Goal: Task Accomplishment & Management: Manage account settings

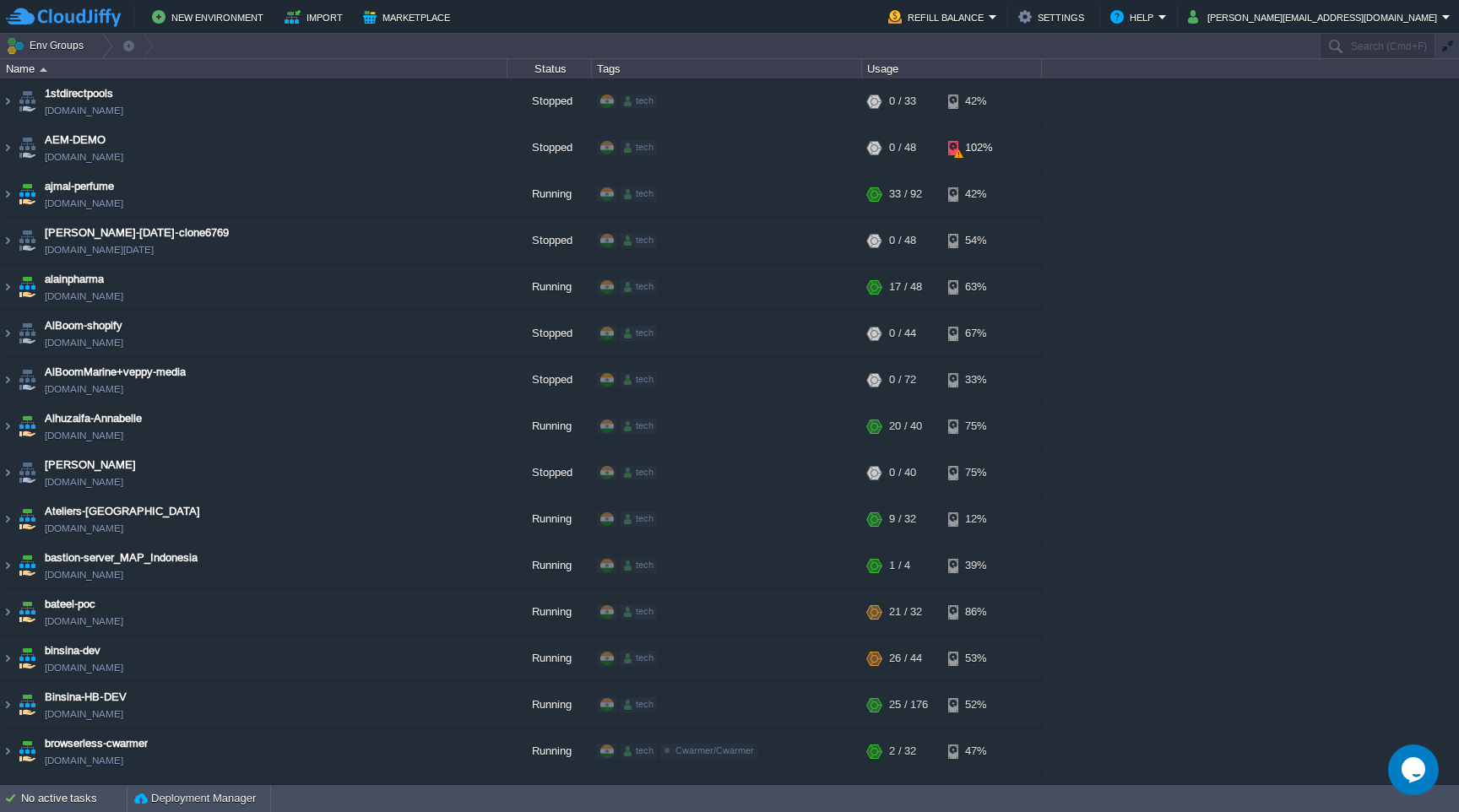
click at [1127, 322] on div "1stdirectpools [DOMAIN_NAME] Stopped tech + Add to Env Group RAM 0% CPU 0% 0 / …" at bounding box center [730, 431] width 1459 height 705
click at [1361, 49] on input "Search (Cmd+F)" at bounding box center [1377, 46] width 116 height 25
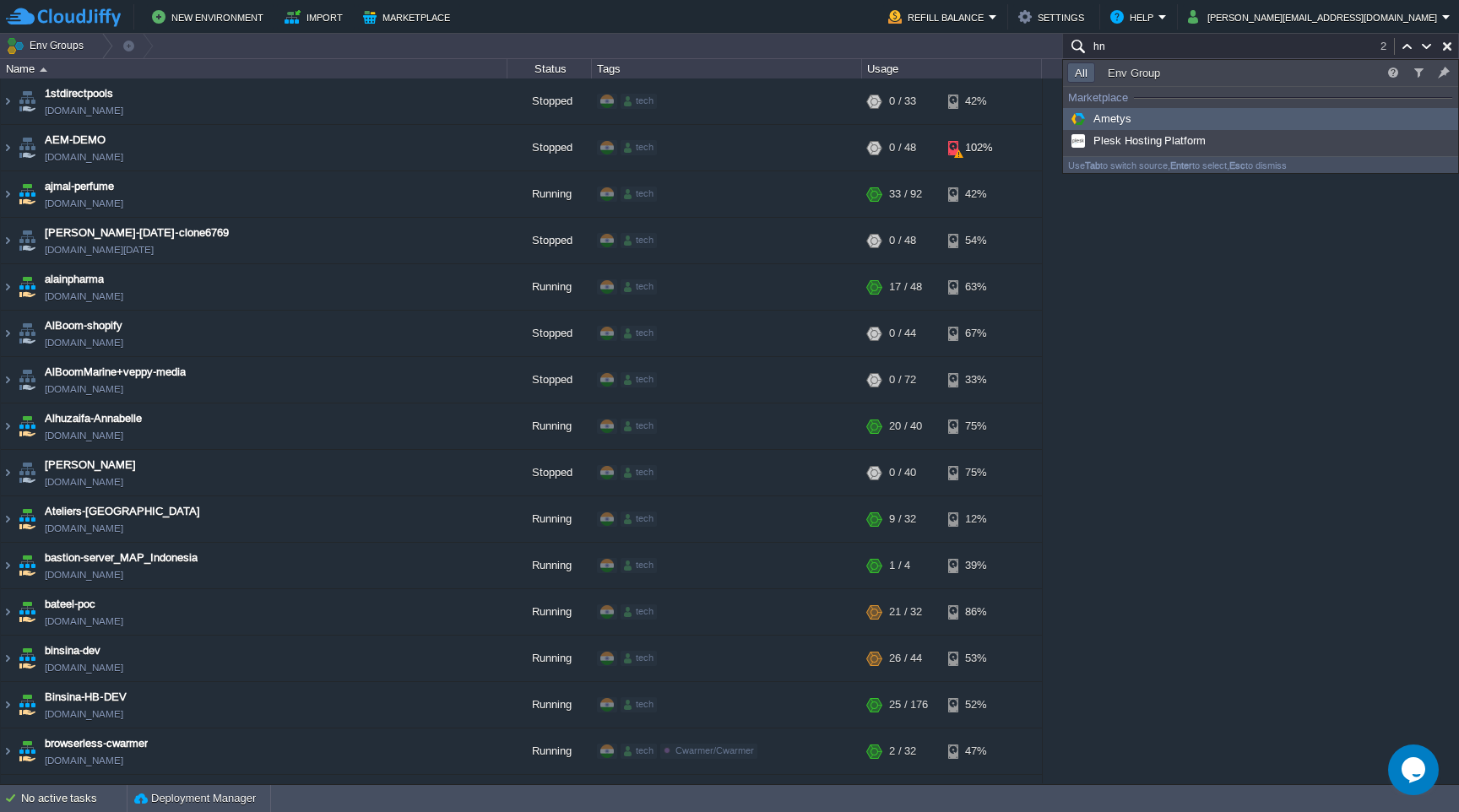
type input "h"
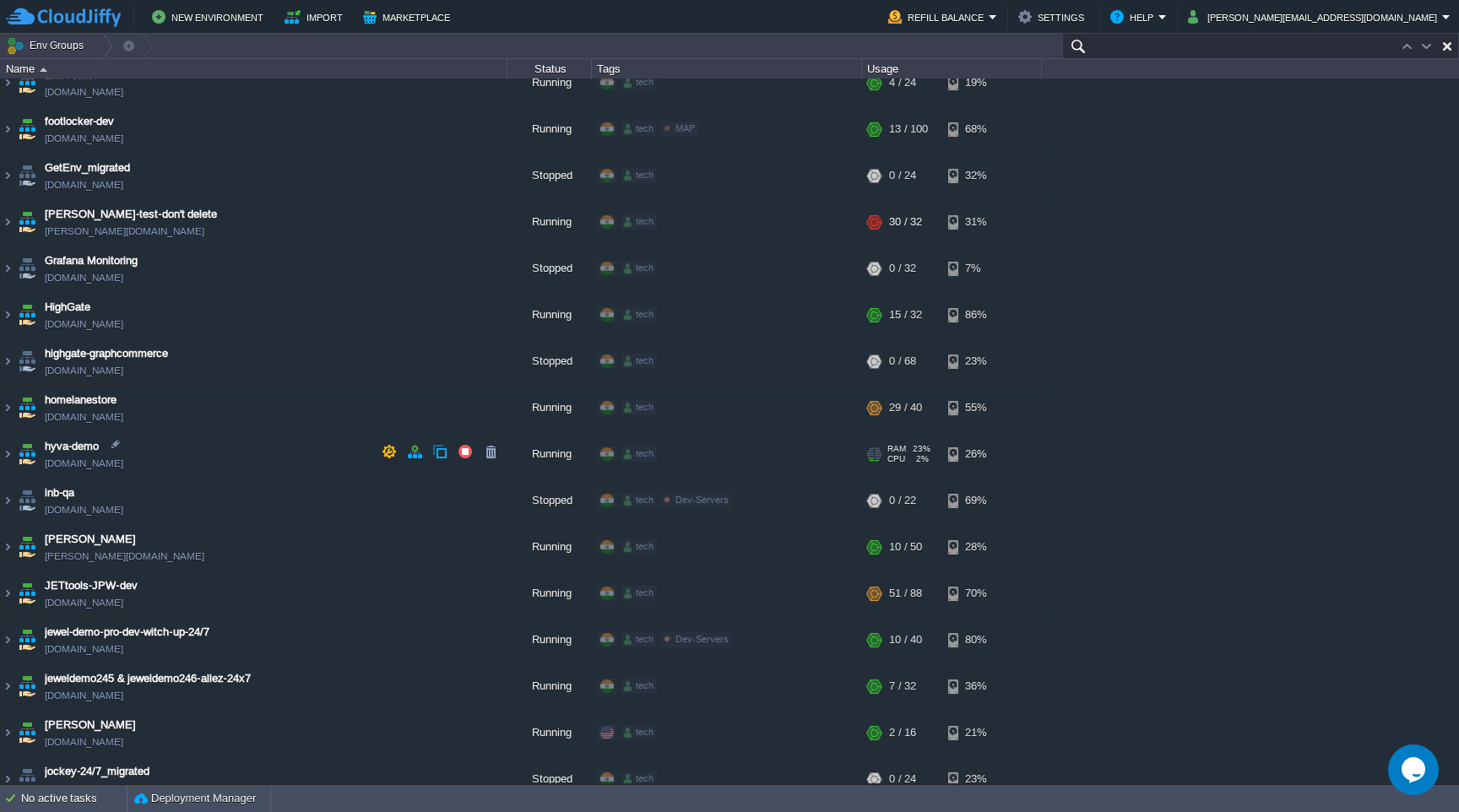
scroll to position [2162, 0]
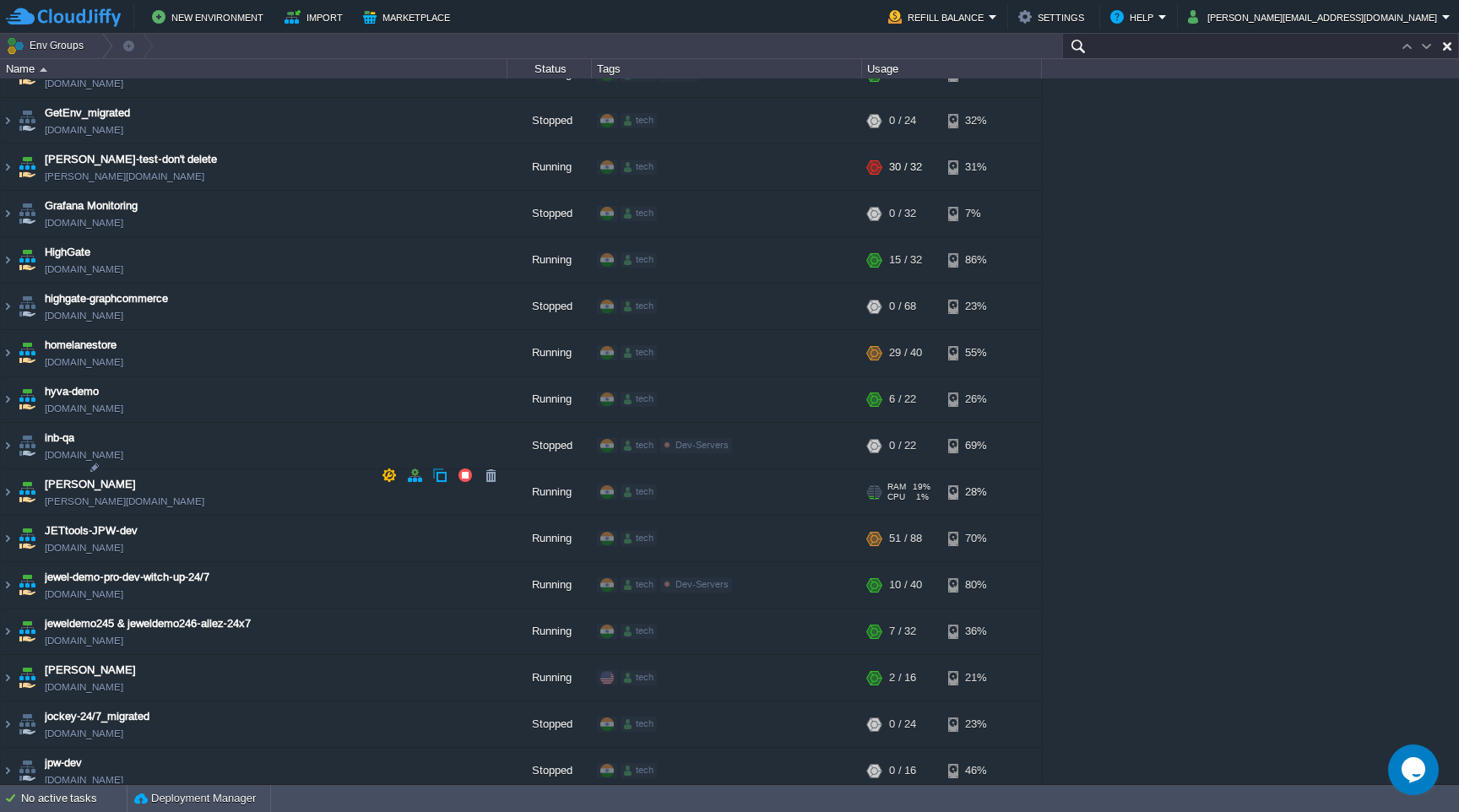
type input "Search (Cmd+F)"
click at [1360, 46] on input "Search (Cmd+F)" at bounding box center [1377, 46] width 116 height 25
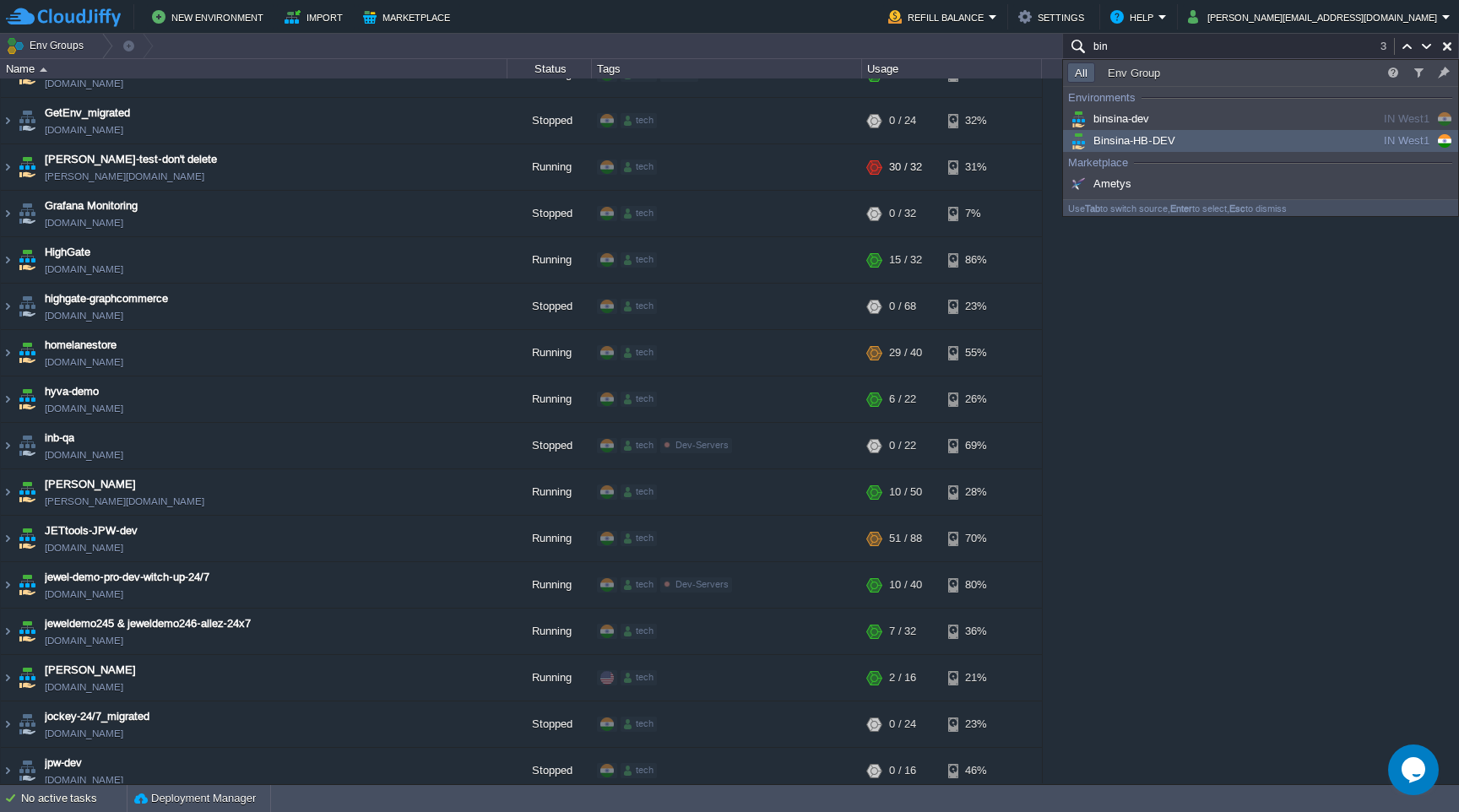
type input "bin"
click at [1158, 137] on span "Binsina-HB-DEV" at bounding box center [1121, 140] width 108 height 13
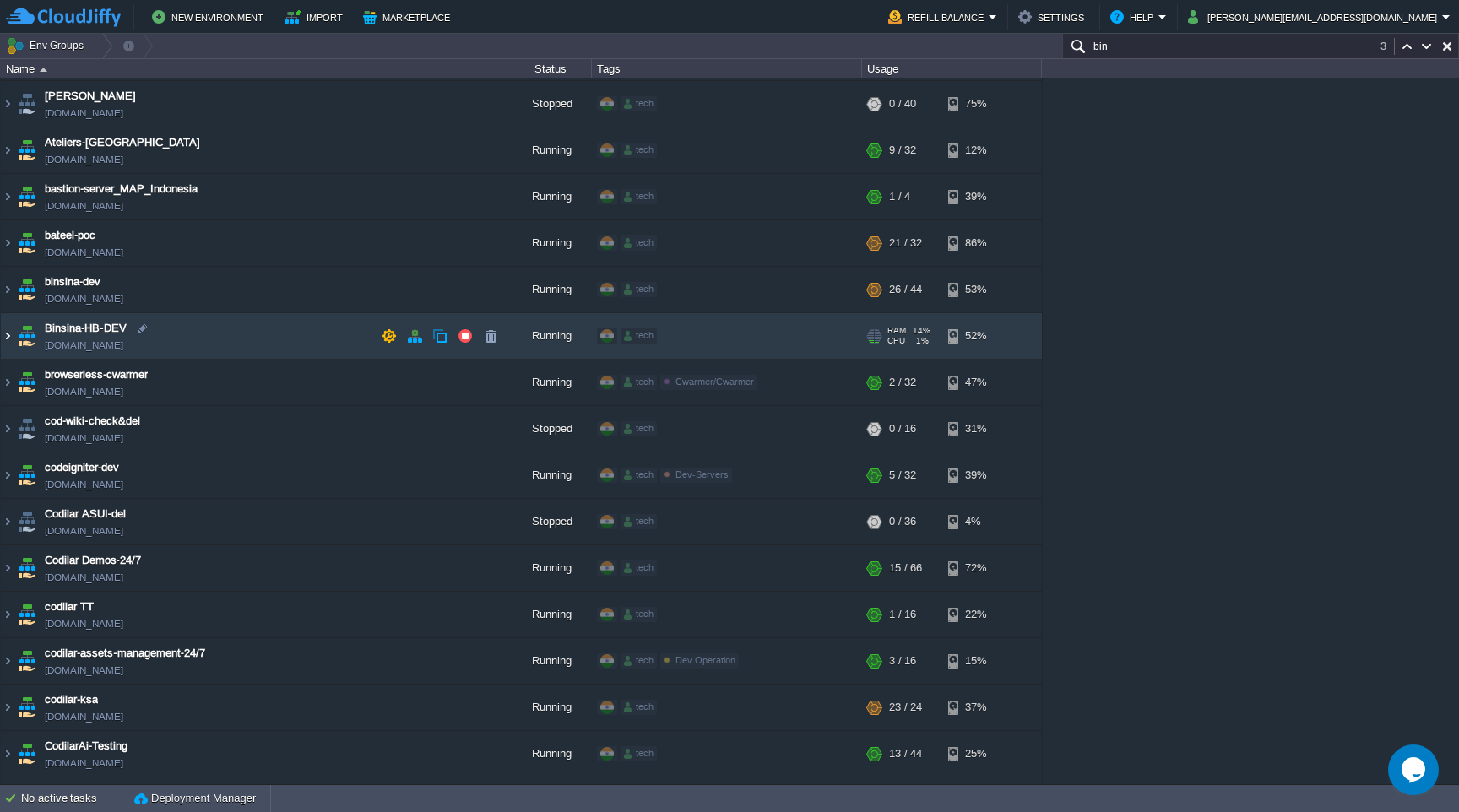
click at [11, 333] on img at bounding box center [7, 336] width 14 height 46
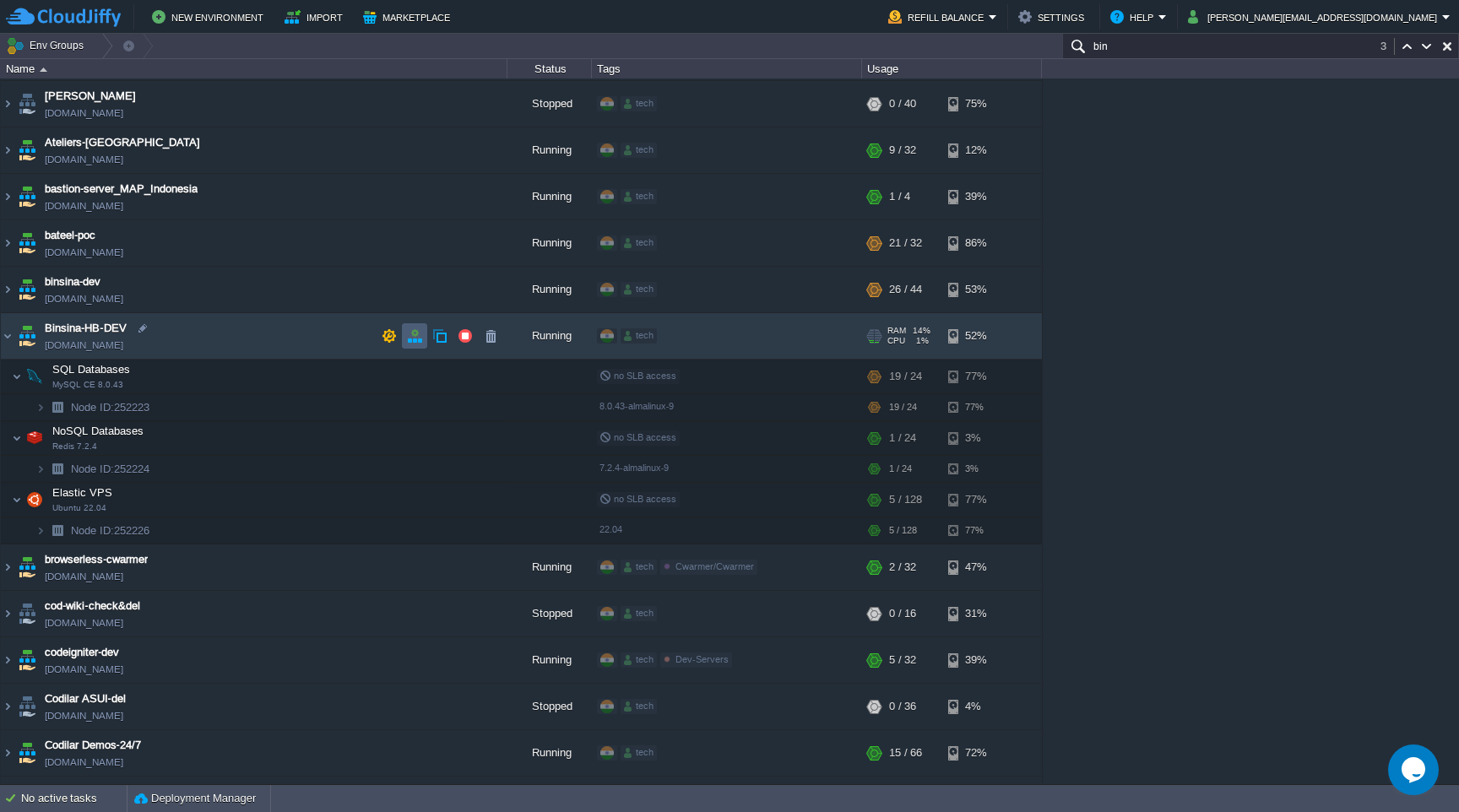
click at [412, 333] on button "button" at bounding box center [414, 336] width 15 height 15
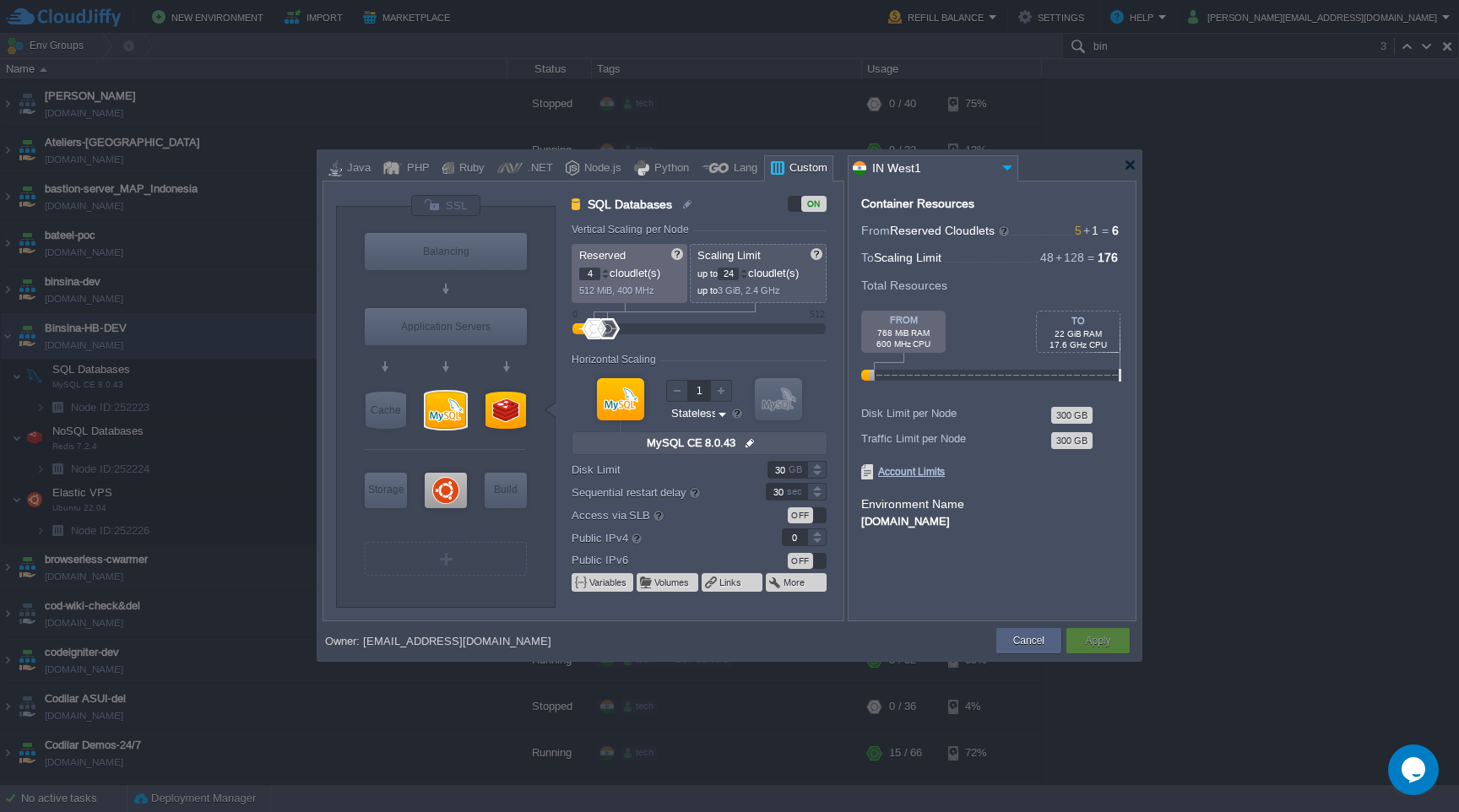
click at [933, 593] on div "Container Resources From Reserved Cloudlets 5 + 1 ... = 6 not added To Scaling …" at bounding box center [992, 401] width 289 height 441
type input "Ubuntu 22.04"
click at [451, 487] on div at bounding box center [445, 490] width 42 height 36
type input "Elastic VPS"
type input "1"
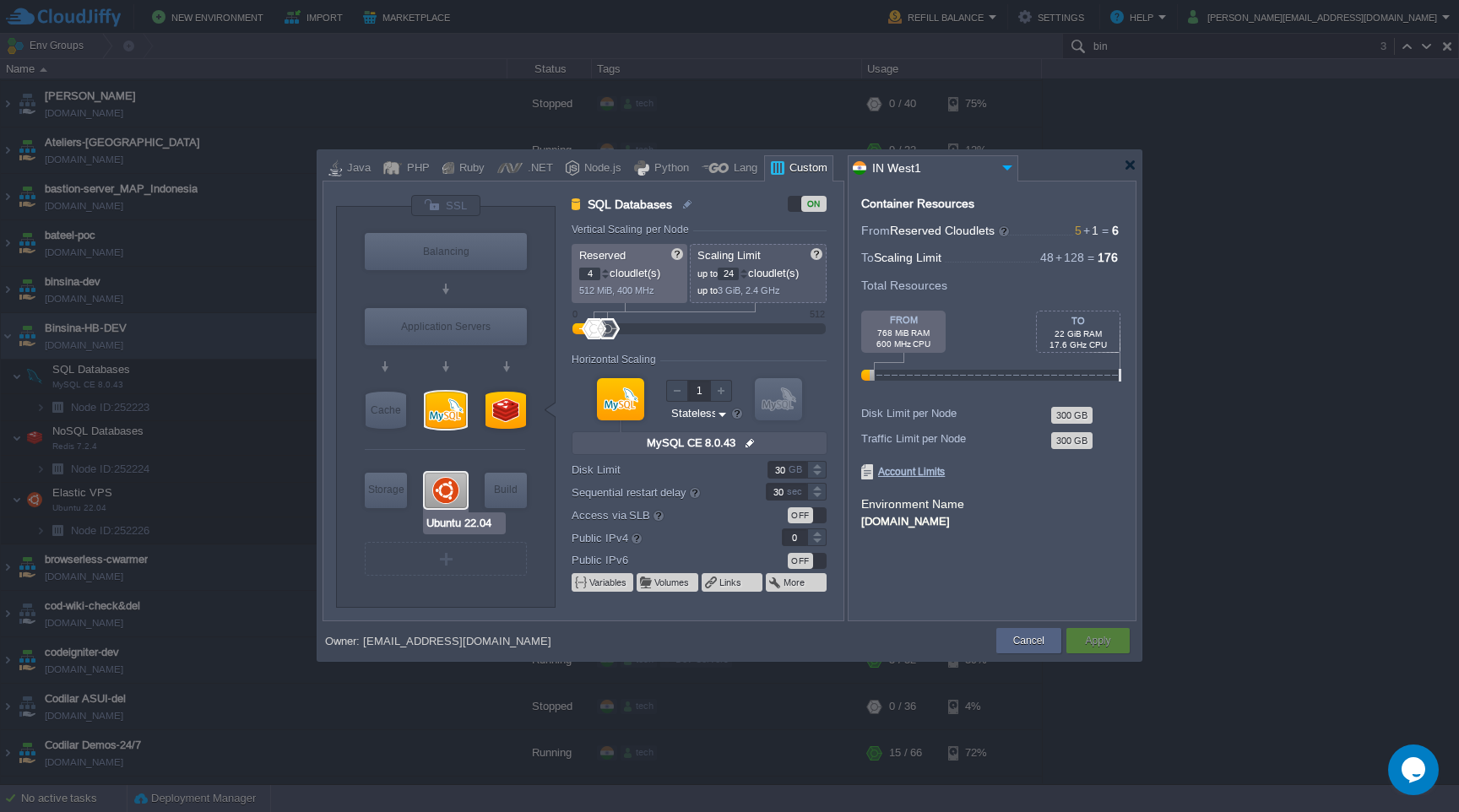
type input "128"
type input "Ubuntu 22.04"
type input "null"
type input "22.04"
type input "Stateful"
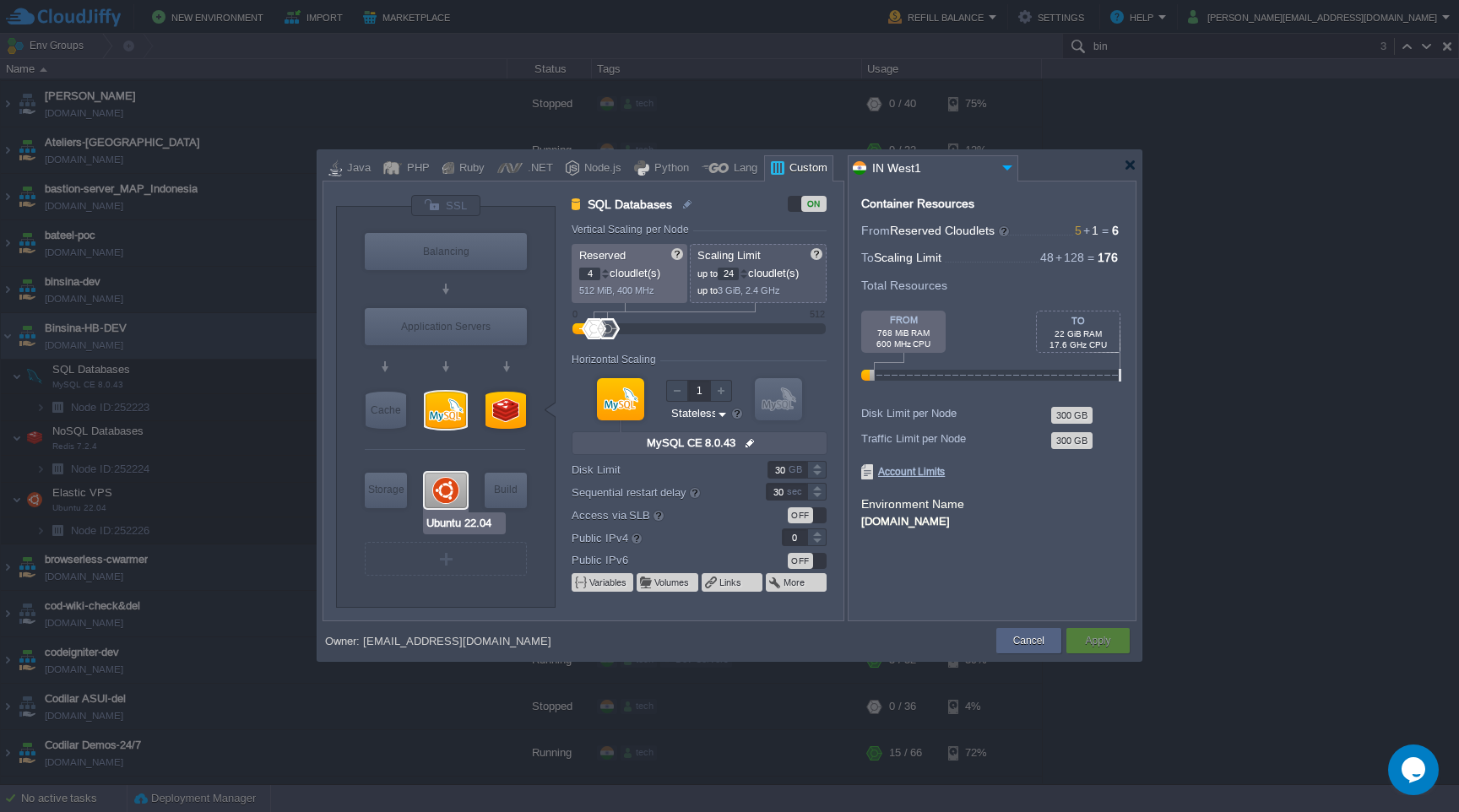
type input "1"
drag, startPoint x: 740, startPoint y: 274, endPoint x: 709, endPoint y: 277, distance: 31.1
click at [709, 277] on p "up to 128 cloudlet(s)" at bounding box center [759, 270] width 123 height 17
click at [1110, 527] on form "Environment Name [DOMAIN_NAME]" at bounding box center [991, 513] width 261 height 36
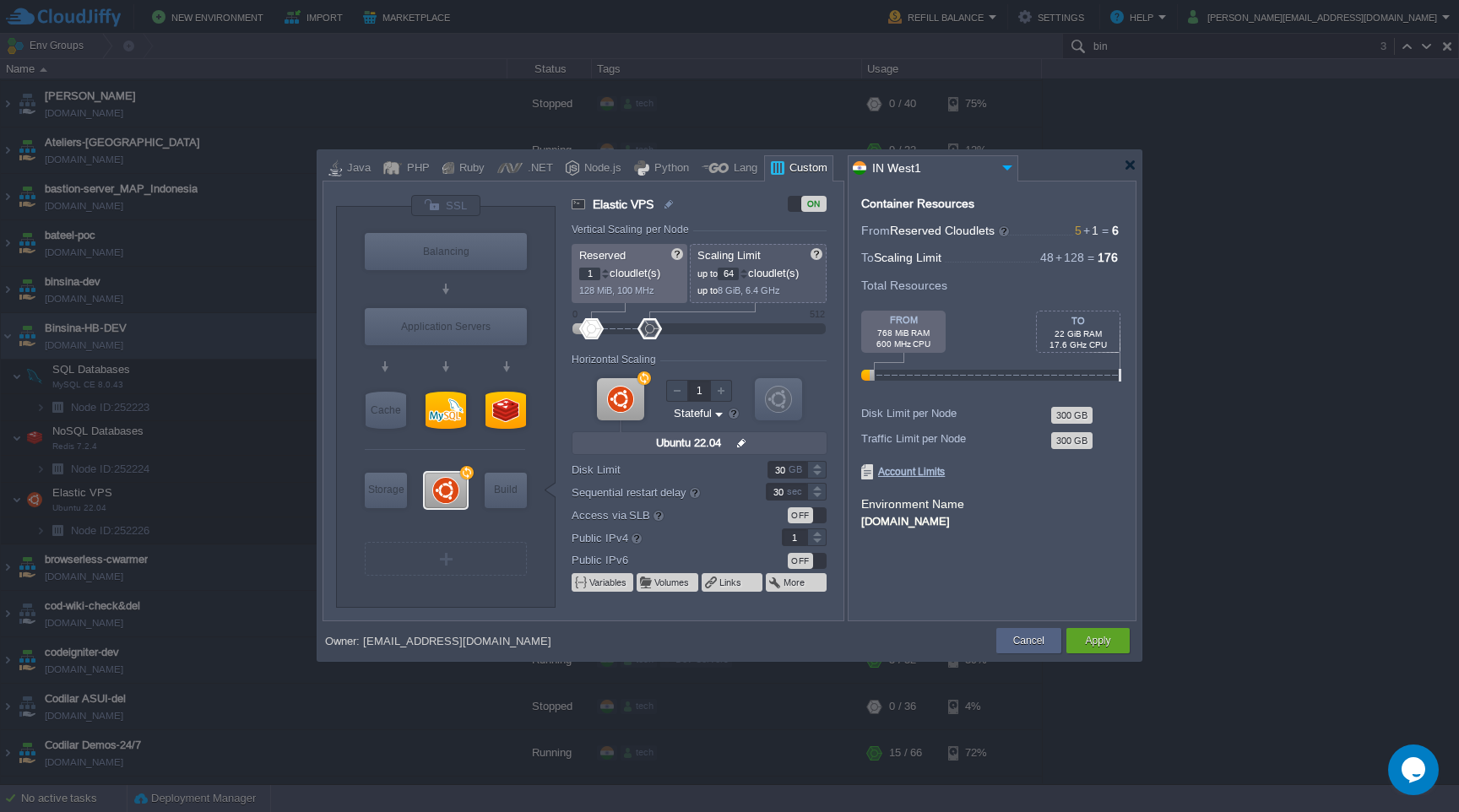
type input "64"
type input "MySQL CE 8.0.43"
click at [453, 421] on div at bounding box center [445, 410] width 40 height 37
type input "SQL Databases"
type input "4"
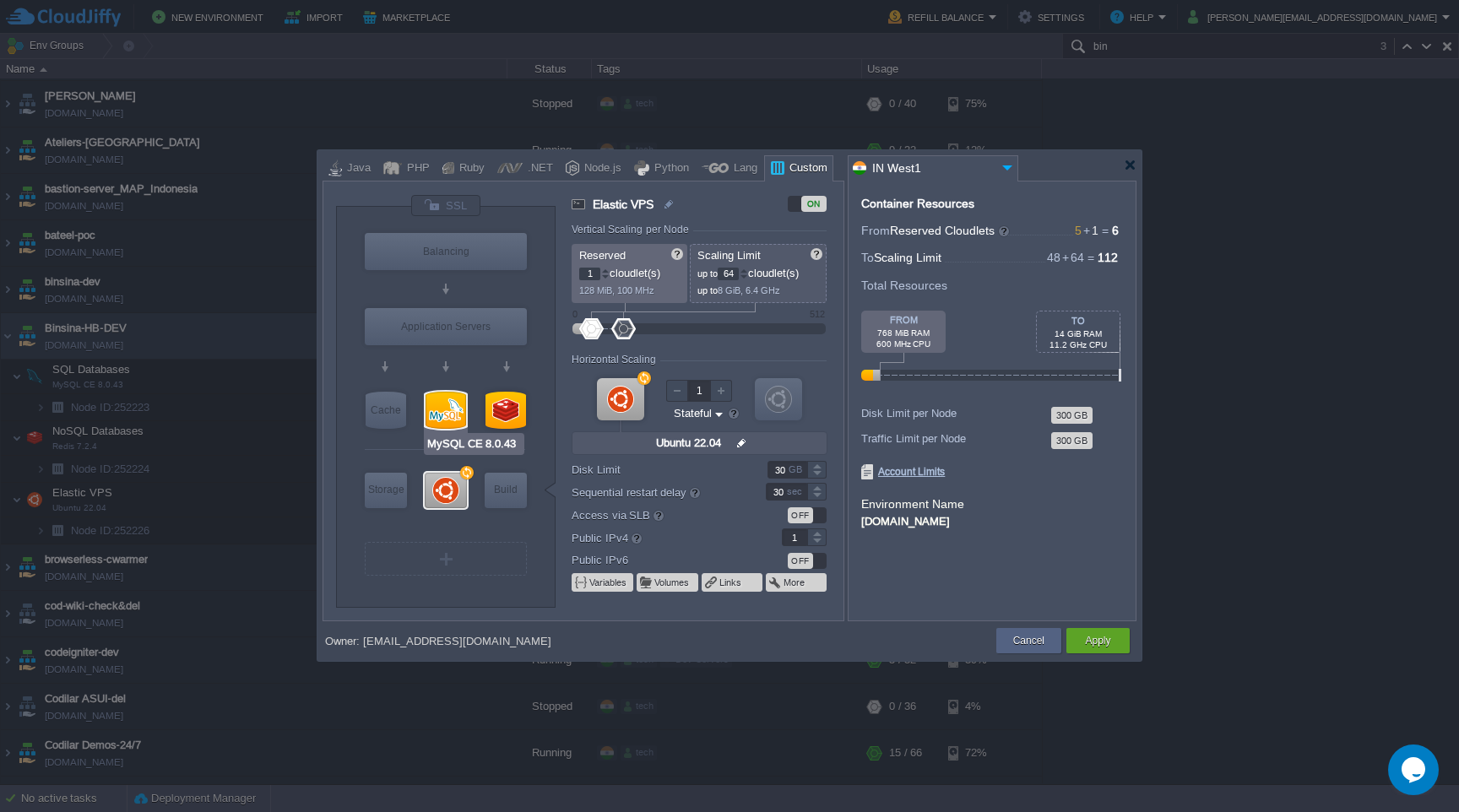
type input "24"
type input "MySQL CE 8.0.43"
type input "null"
type input "8.0.43-almalin..."
type input "Stateless"
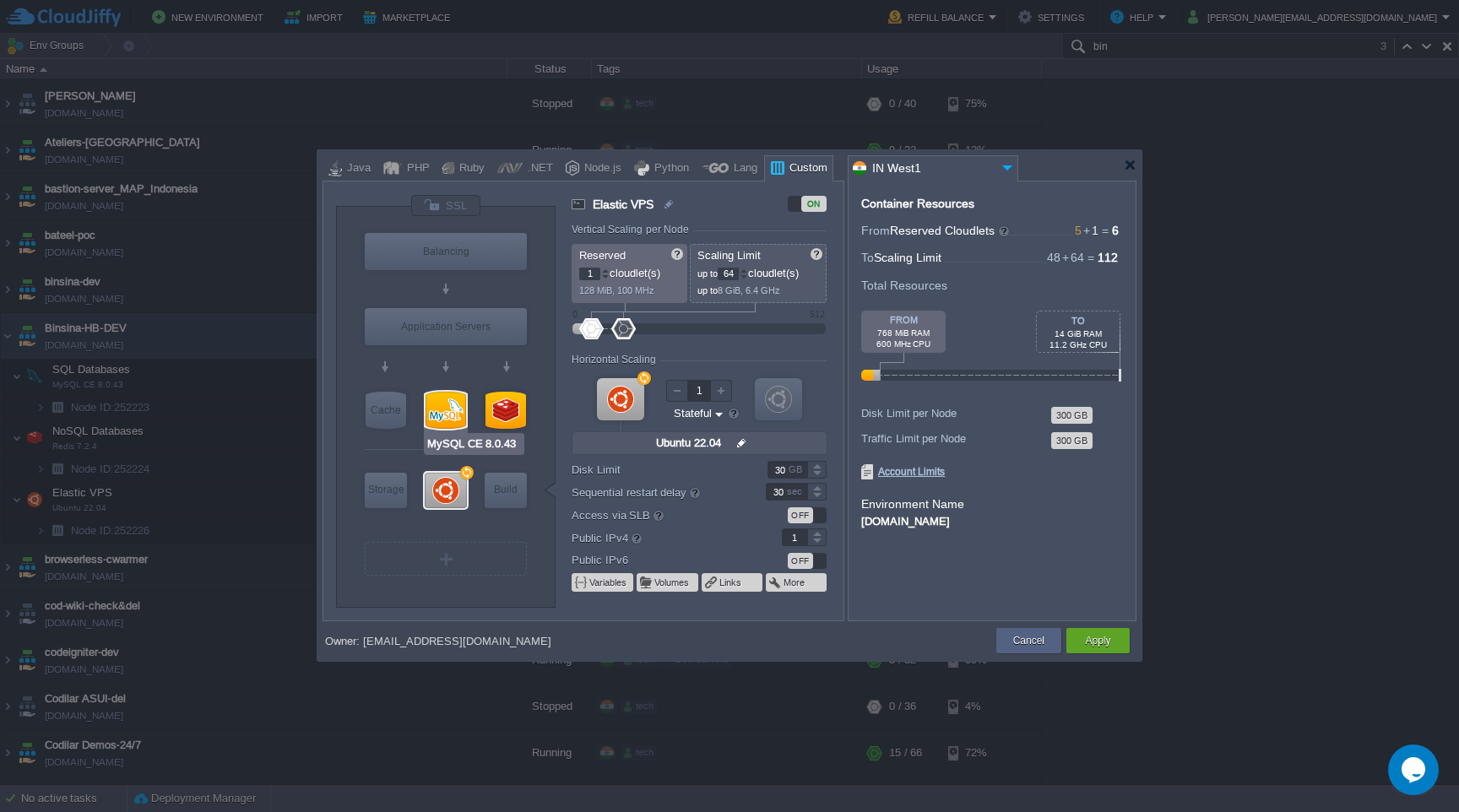
type input "0"
drag, startPoint x: 740, startPoint y: 275, endPoint x: 712, endPoint y: 275, distance: 28.0
click at [712, 275] on p "up to 24 cloudlet(s)" at bounding box center [759, 270] width 123 height 17
click at [1019, 486] on div "Container Resources From Reserved Cloudlets 5 + 1 ... = 6 not added To Scaling …" at bounding box center [992, 401] width 289 height 441
type input "32"
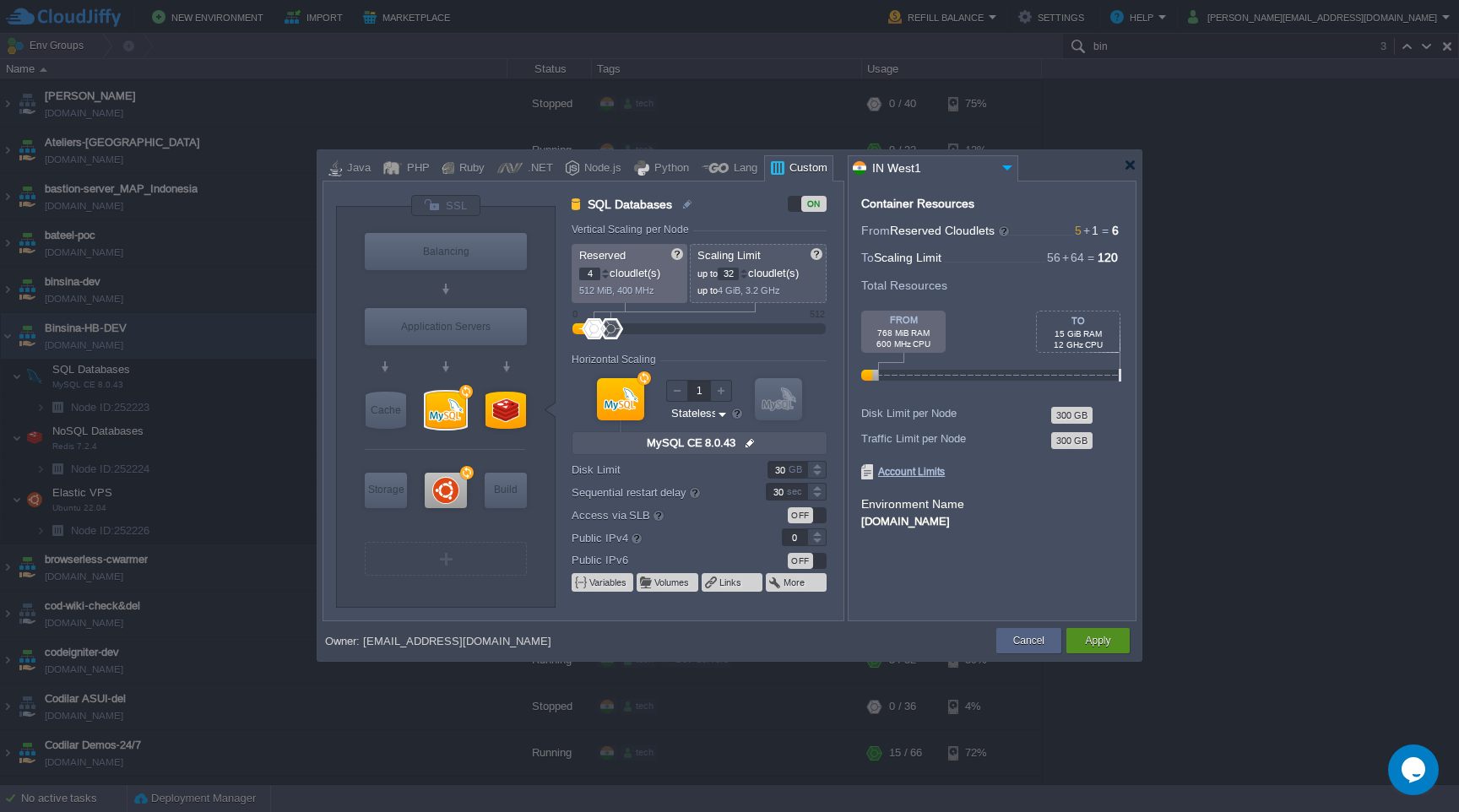
click at [1095, 628] on div "Apply" at bounding box center [1098, 641] width 38 height 25
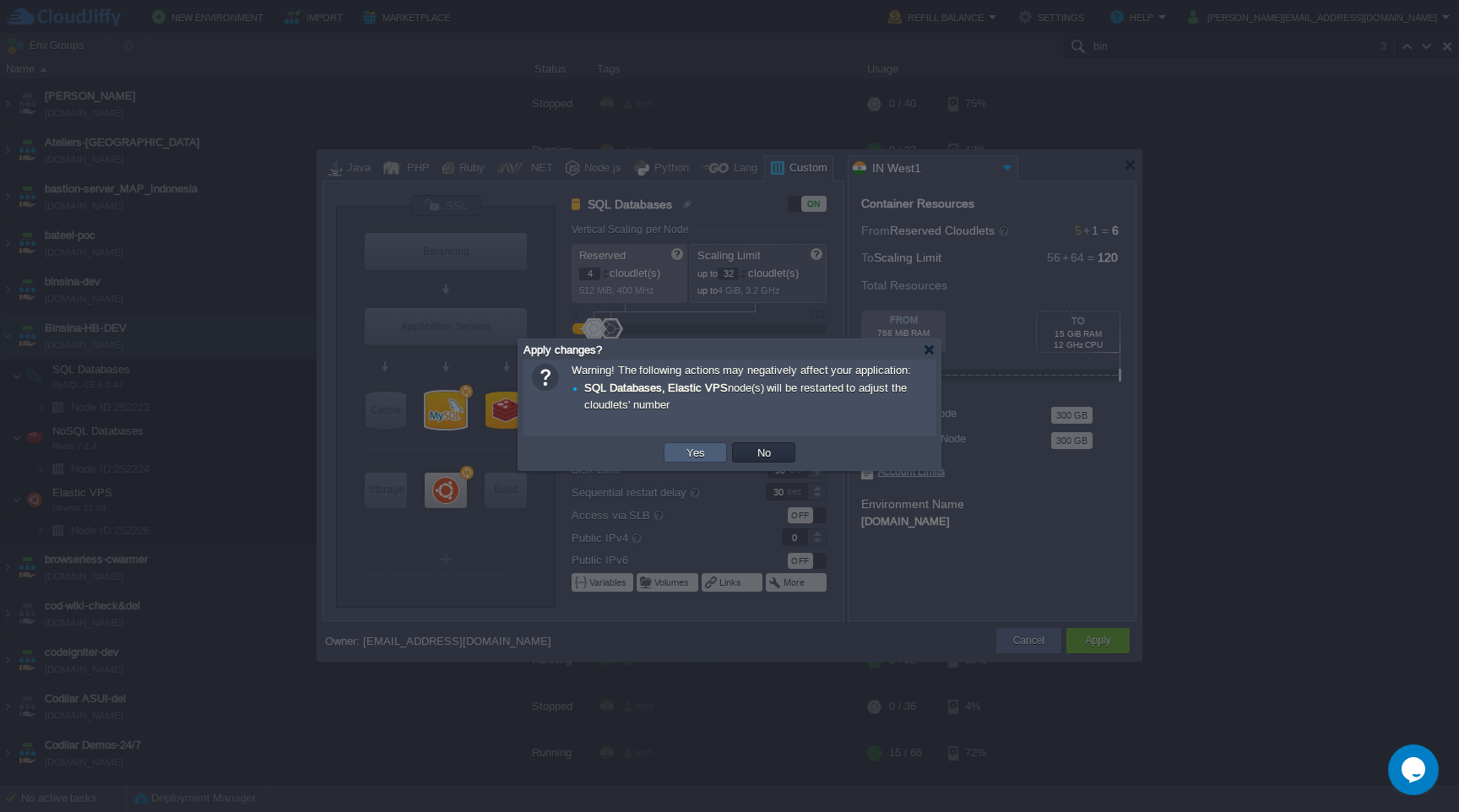
click at [699, 445] on button "Yes" at bounding box center [696, 452] width 29 height 15
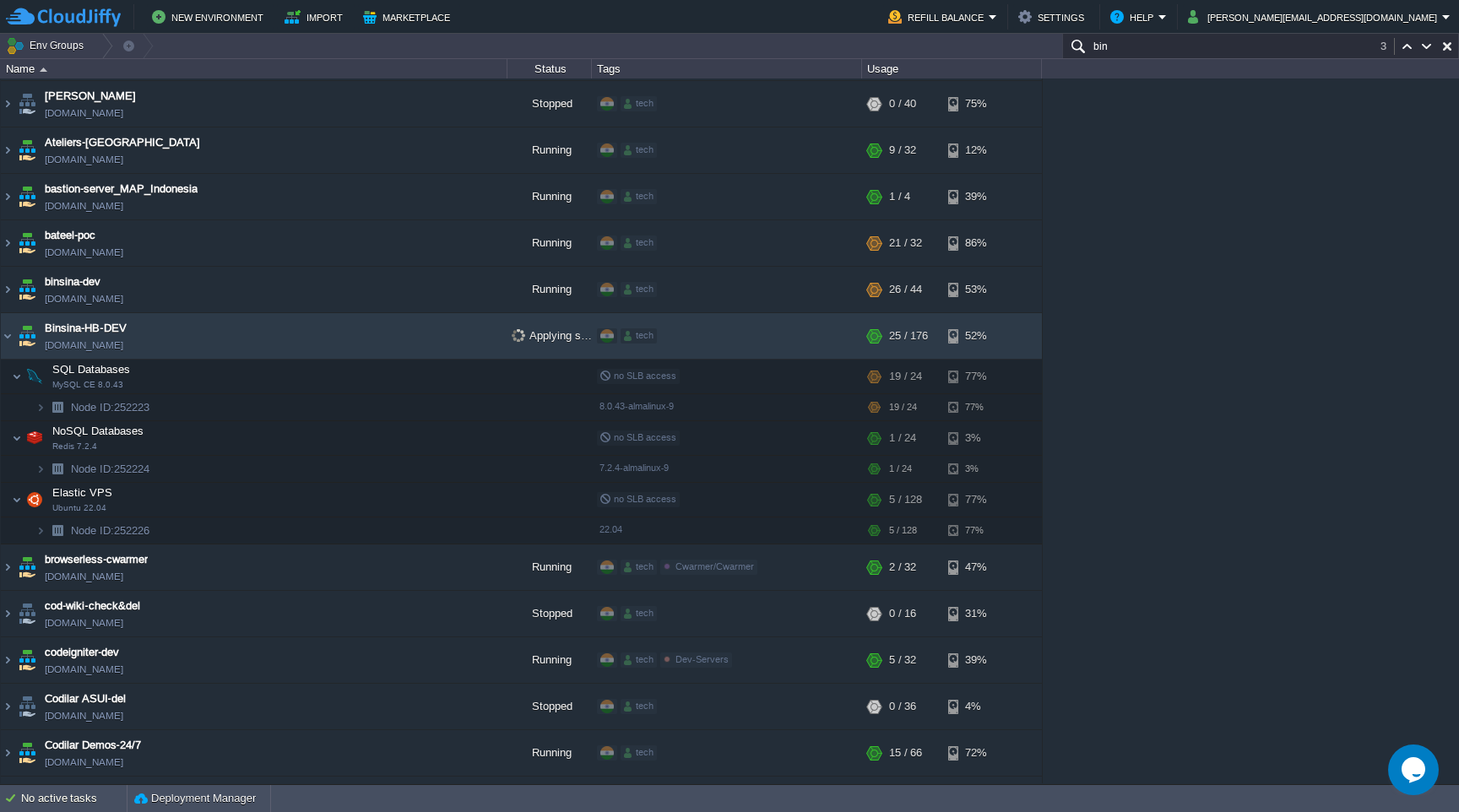
click at [1148, 406] on div "1stdirectpools [DOMAIN_NAME] Stopped tech + Add to Env Group RAM 0% CPU 0% 0 / …" at bounding box center [730, 431] width 1459 height 705
click at [1239, 391] on div "1stdirectpools [DOMAIN_NAME] Stopped tech + Add to Env Group RAM 0% CPU 0% 0 / …" at bounding box center [730, 431] width 1459 height 705
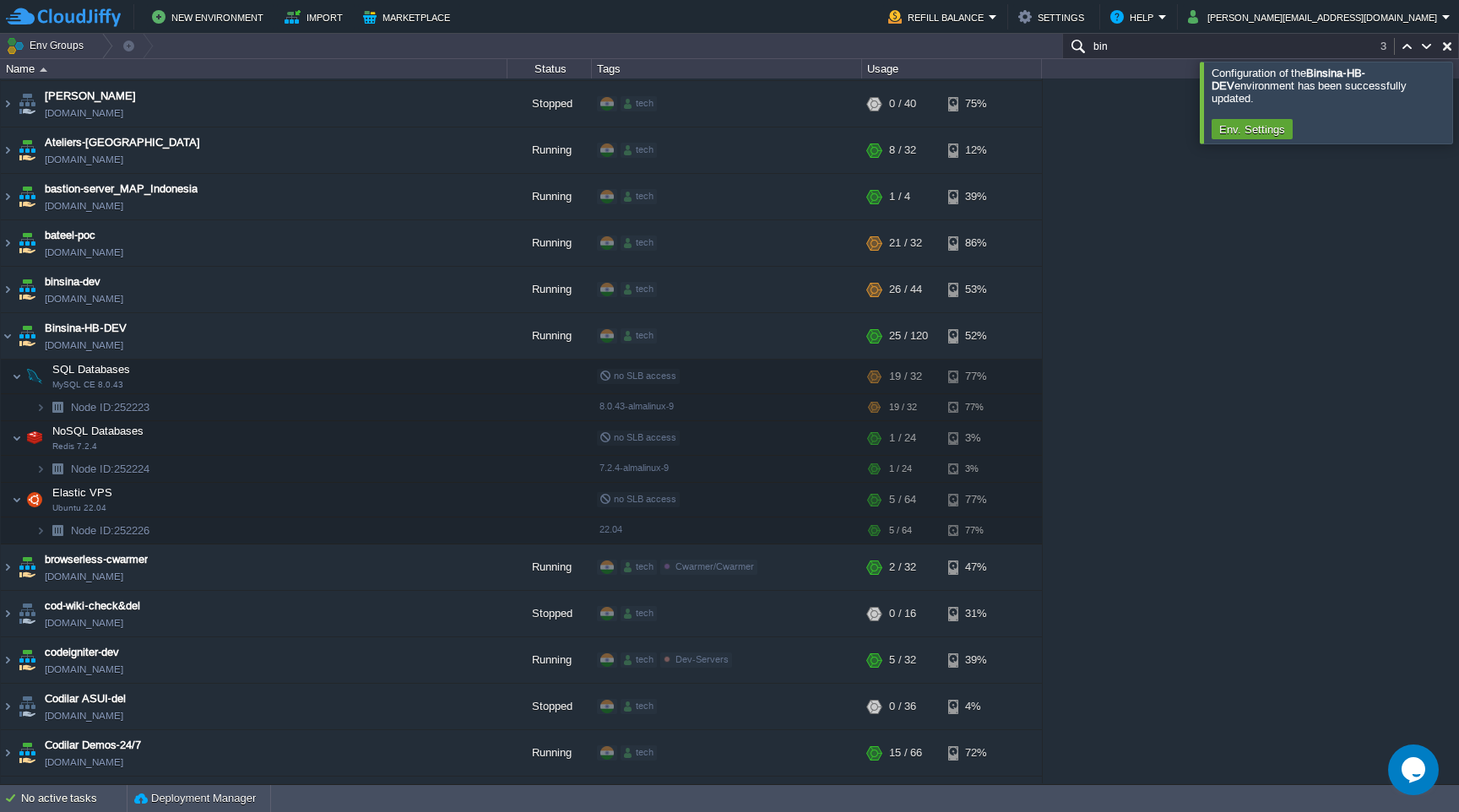
click at [1458, 117] on div at bounding box center [1479, 102] width 0 height 81
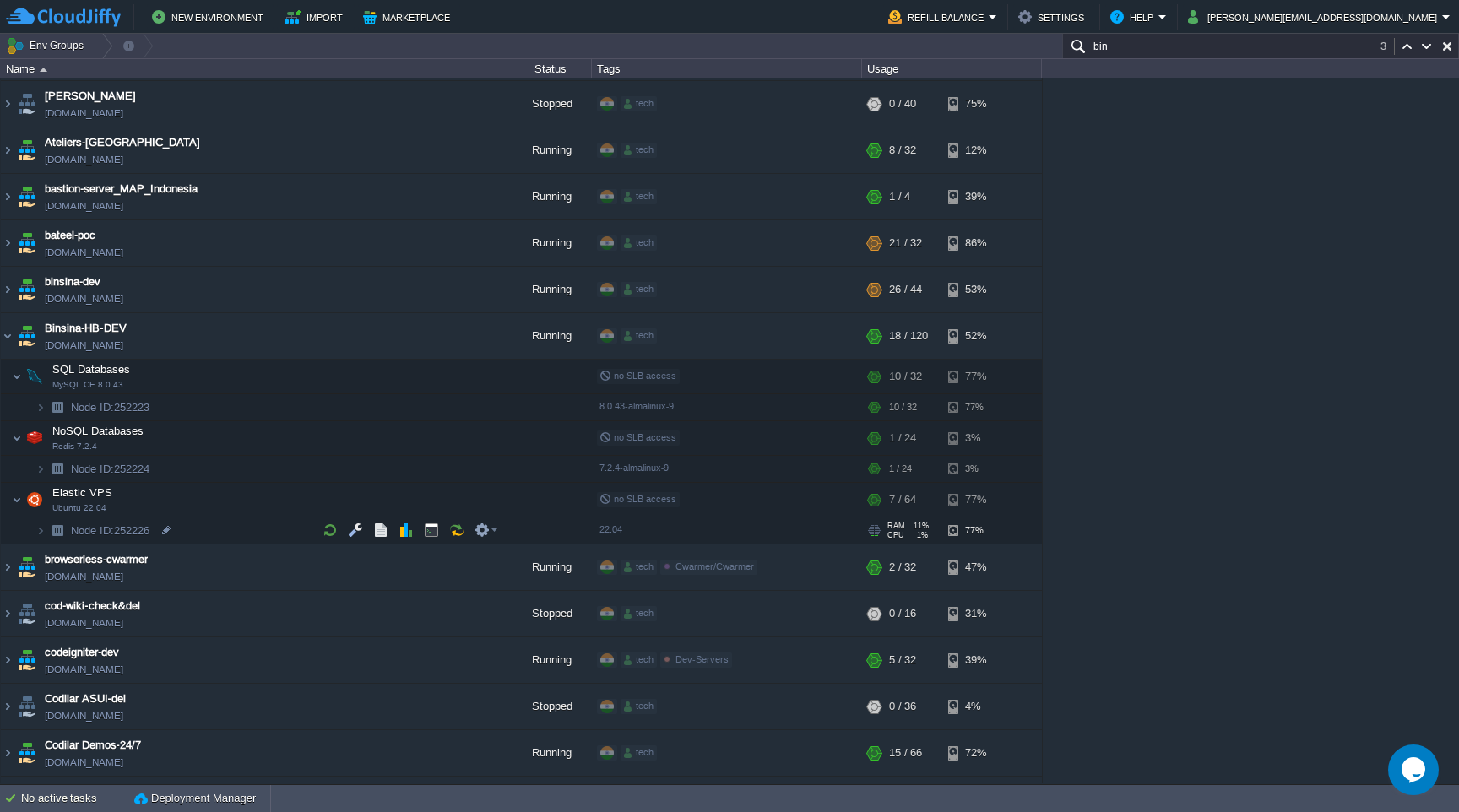
click at [46, 531] on img at bounding box center [57, 530] width 24 height 26
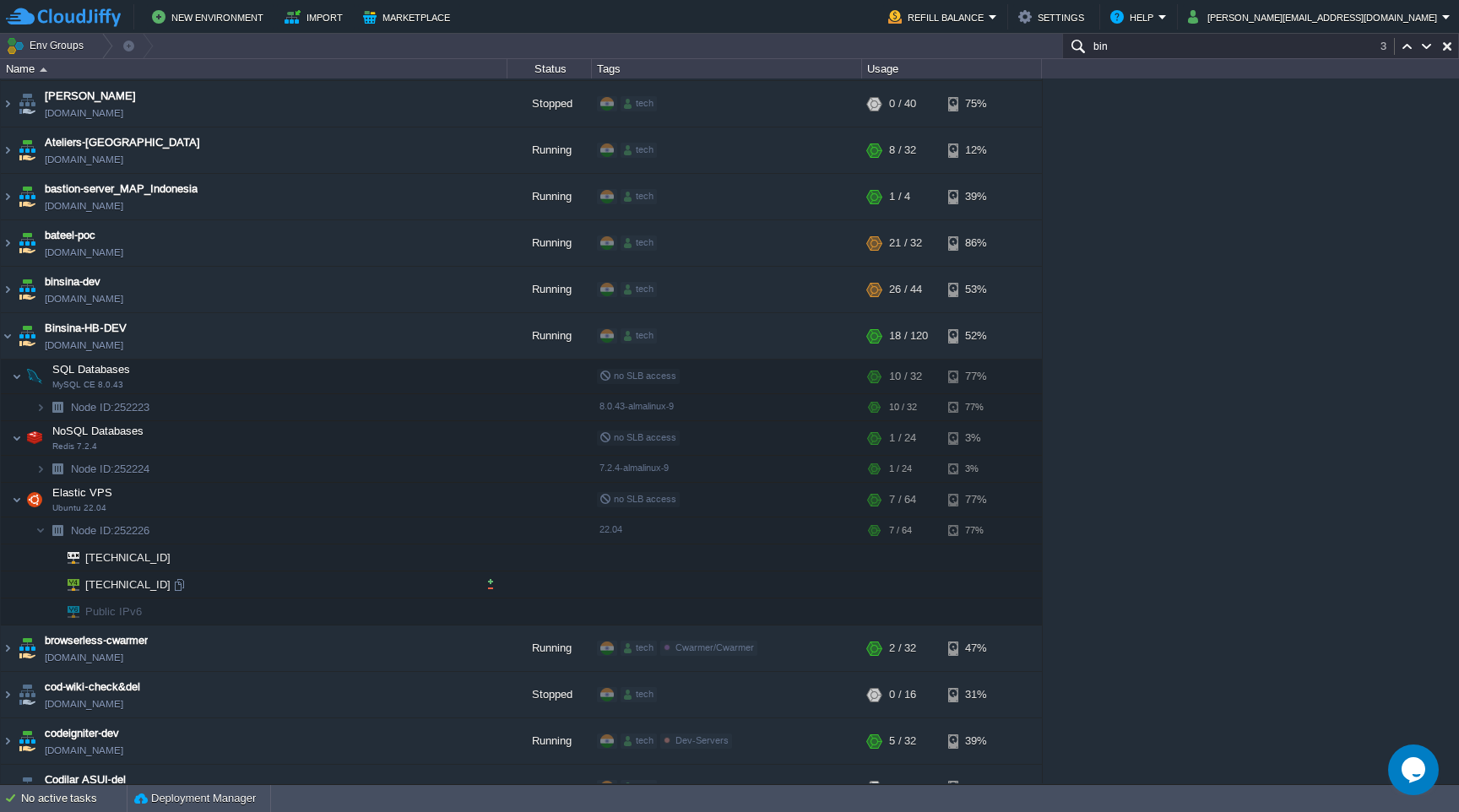
click at [179, 576] on td "[TECHNICAL_ID]" at bounding box center [254, 584] width 506 height 27
click at [179, 583] on div at bounding box center [179, 584] width 15 height 15
